Goal: Task Accomplishment & Management: Use online tool/utility

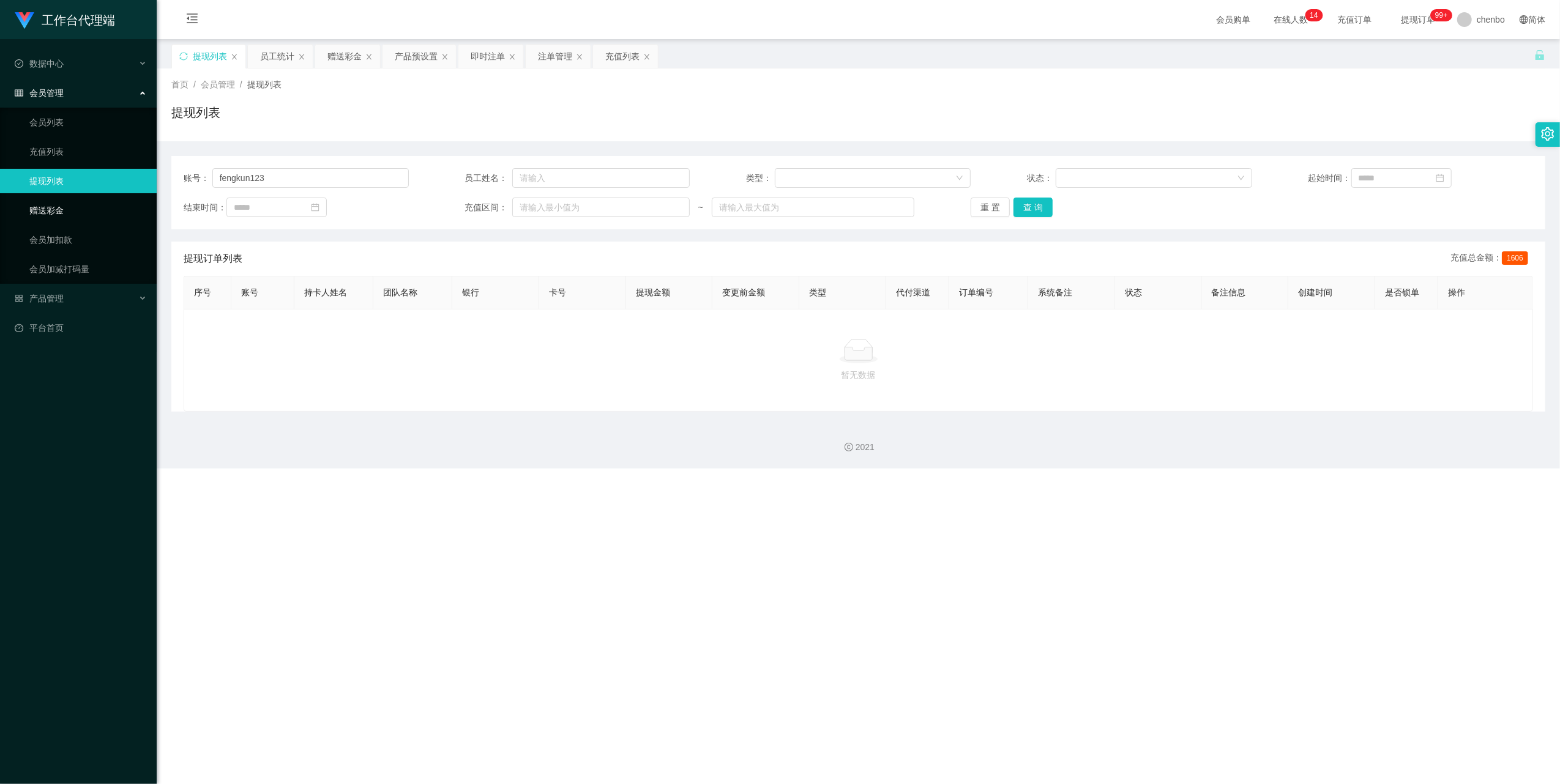
drag, startPoint x: 69, startPoint y: 206, endPoint x: 91, endPoint y: 196, distance: 24.2
click at [67, 206] on link "赠送彩金" at bounding box center [88, 211] width 118 height 24
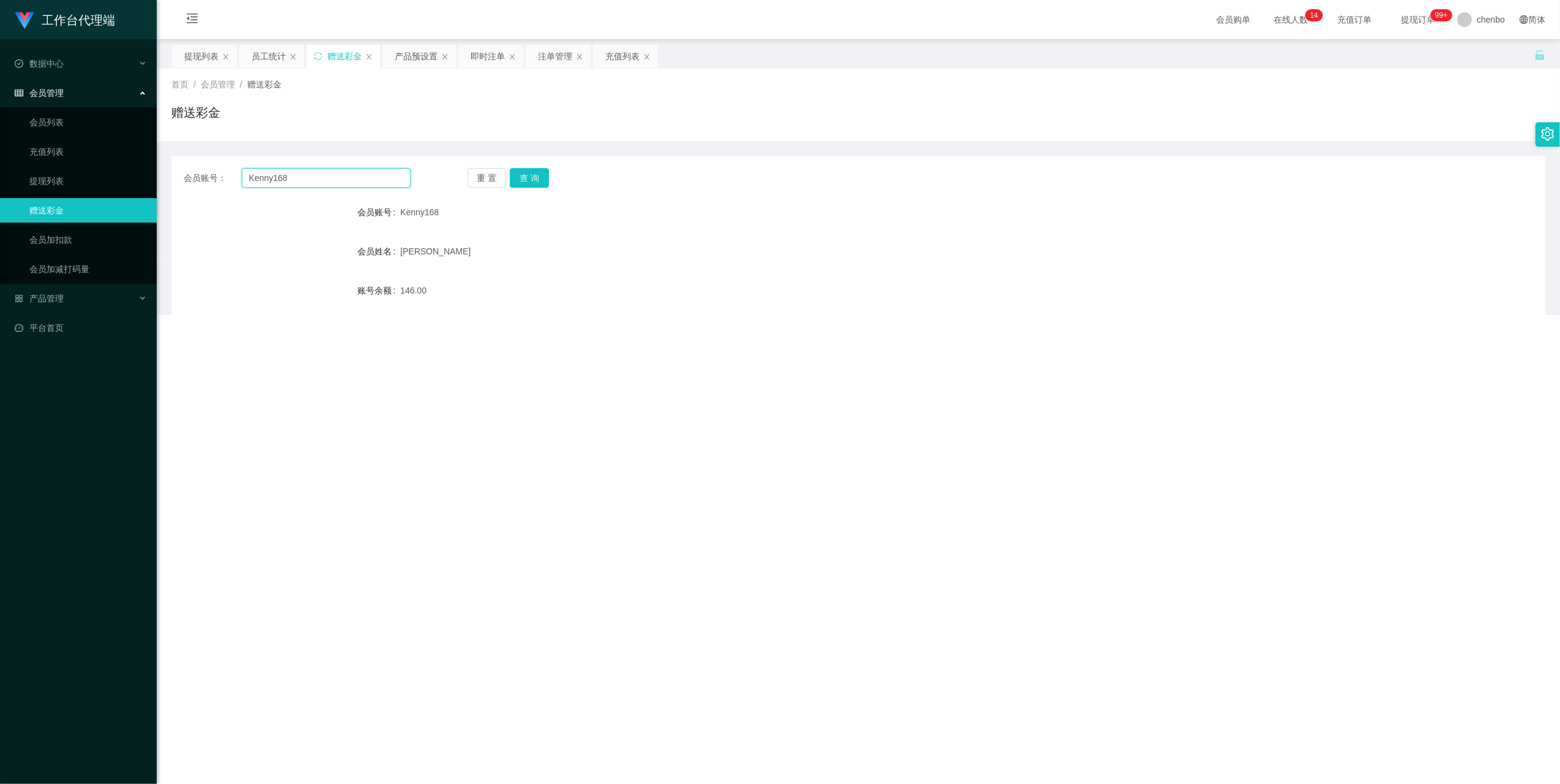
click at [265, 179] on input "Kenny168" at bounding box center [326, 178] width 169 height 20
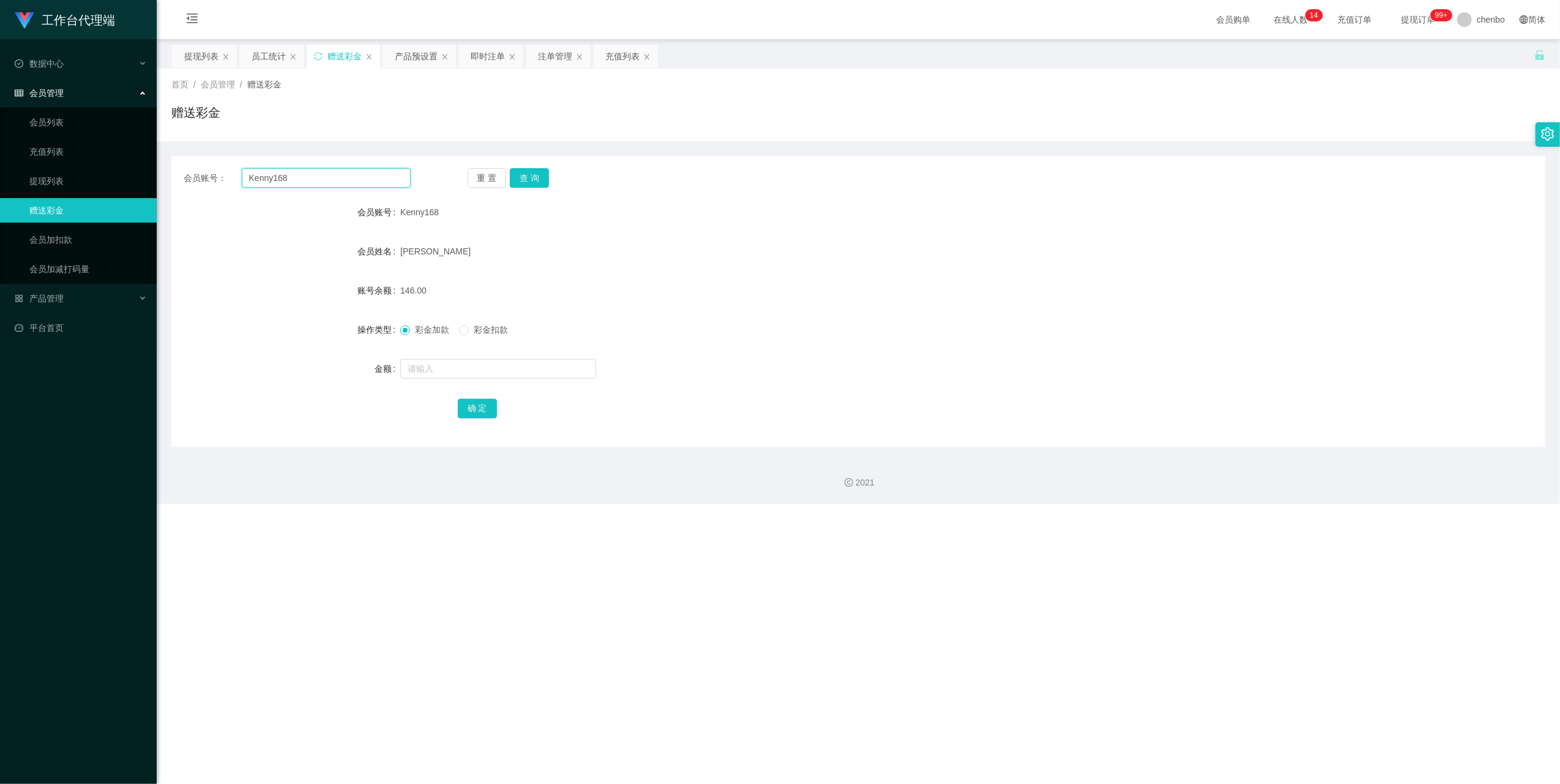
click at [267, 178] on input "Kenny168" at bounding box center [326, 178] width 169 height 20
paste input "Selina"
type input "Selina"
click at [542, 177] on button "查 询" at bounding box center [529, 178] width 39 height 20
click at [447, 372] on input "text" at bounding box center [498, 369] width 196 height 20
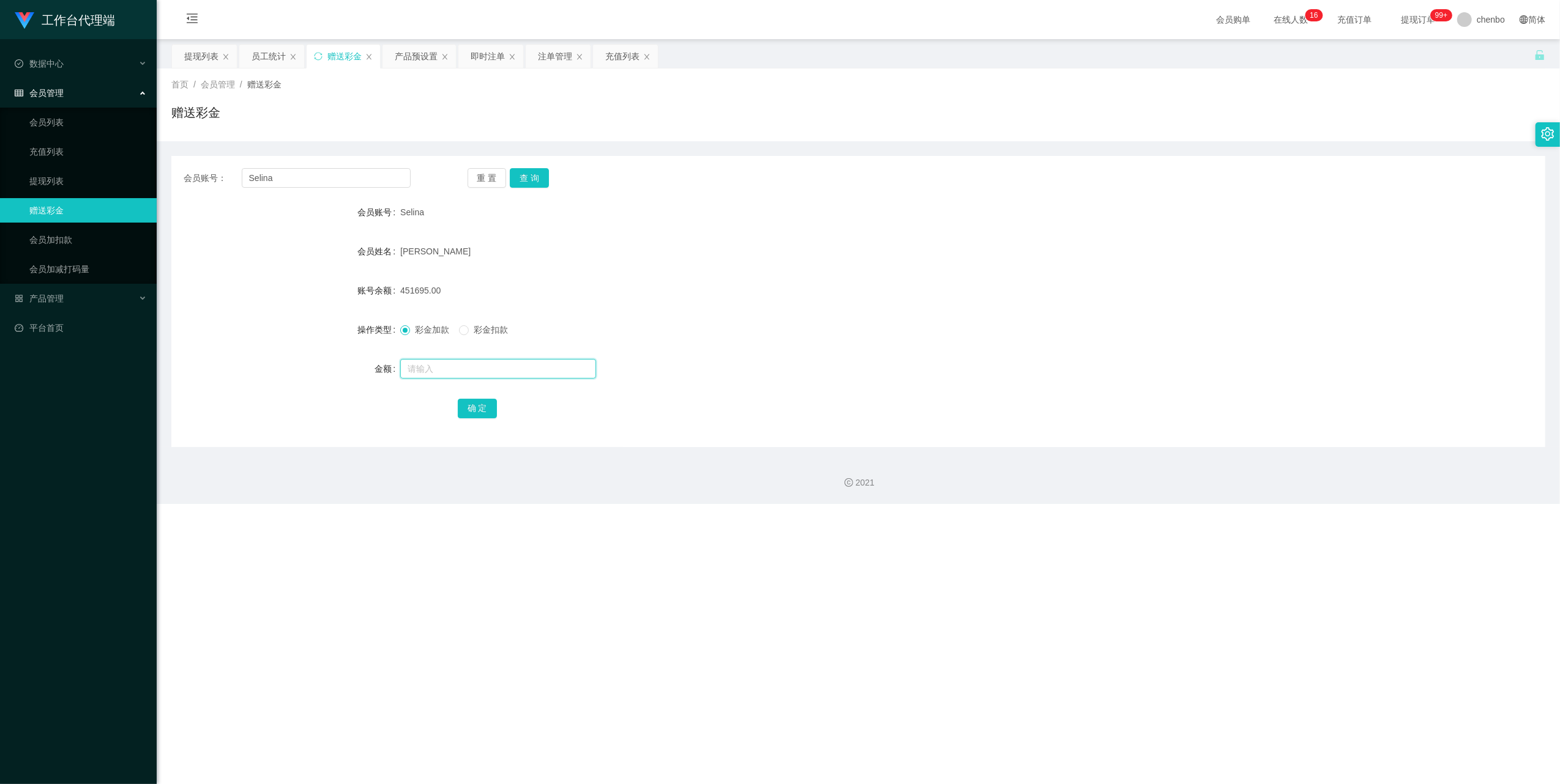
click at [441, 372] on input "text" at bounding box center [498, 369] width 196 height 20
type input "975"
click at [479, 402] on button "确 定" at bounding box center [477, 409] width 39 height 20
click at [1064, 399] on div "确 定" at bounding box center [858, 408] width 801 height 24
drag, startPoint x: 1065, startPoint y: 398, endPoint x: 1119, endPoint y: 378, distance: 57.6
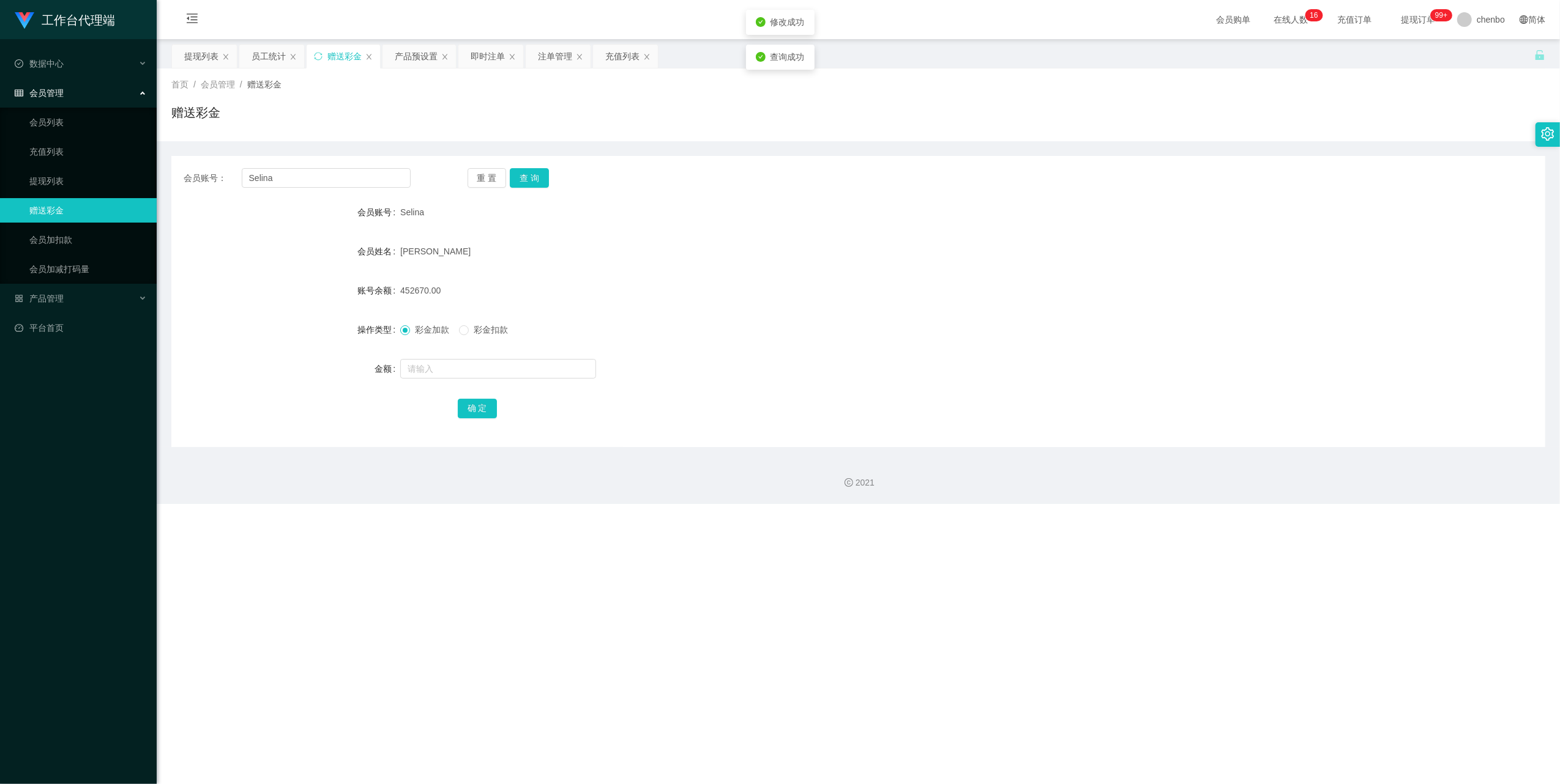
click at [1066, 398] on div "确 定" at bounding box center [858, 408] width 801 height 24
